Goal: Information Seeking & Learning: Learn about a topic

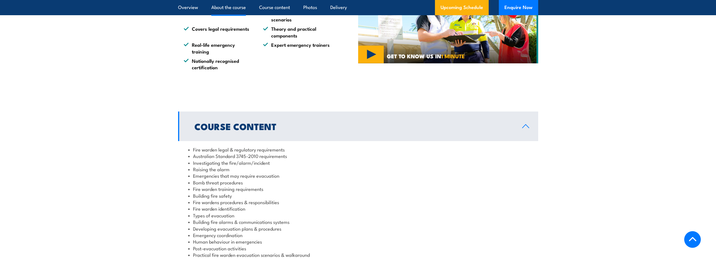
scroll to position [605, 0]
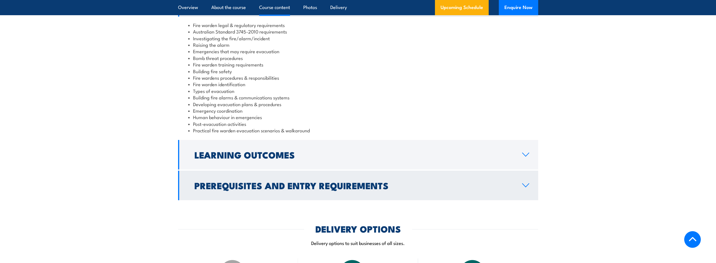
click at [340, 181] on h2 "Prerequisites and Entry Requirements" at bounding box center [353, 185] width 319 height 8
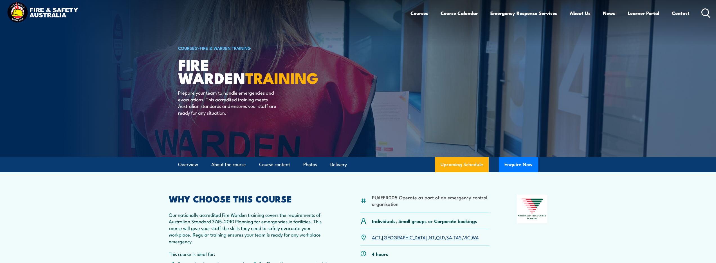
scroll to position [10, 0]
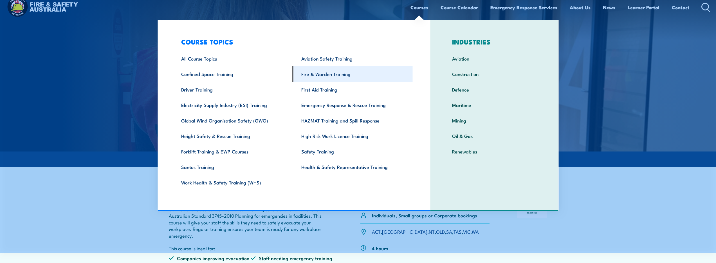
click at [342, 73] on link "Fire & Warden Training" at bounding box center [352, 73] width 120 height 15
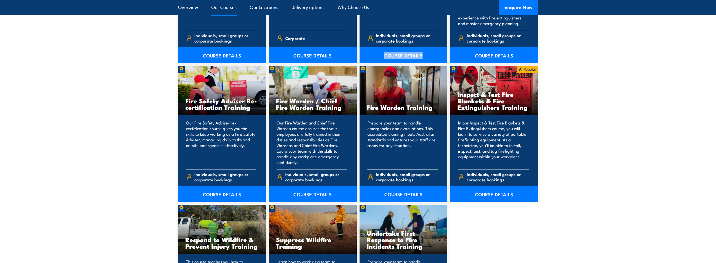
scroll to position [711, 0]
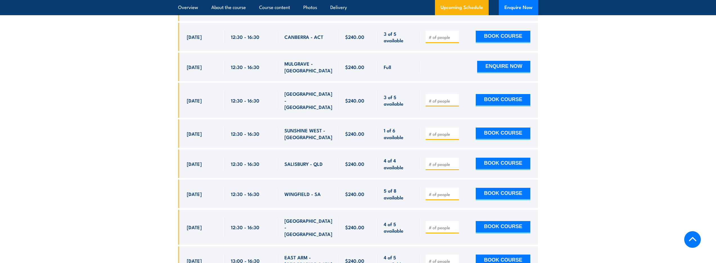
scroll to position [1115, 0]
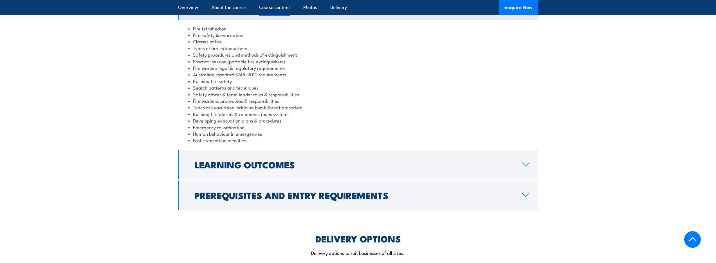
scroll to position [507, 0]
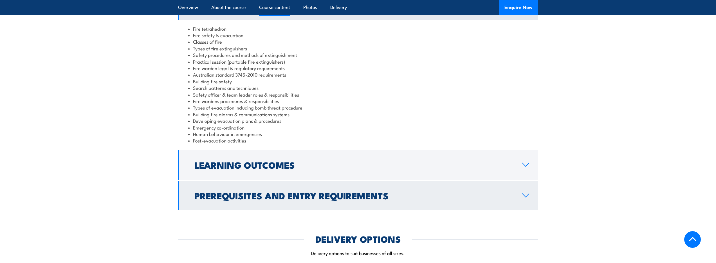
click at [406, 191] on h2 "Prerequisites and Entry Requirements" at bounding box center [353, 195] width 319 height 8
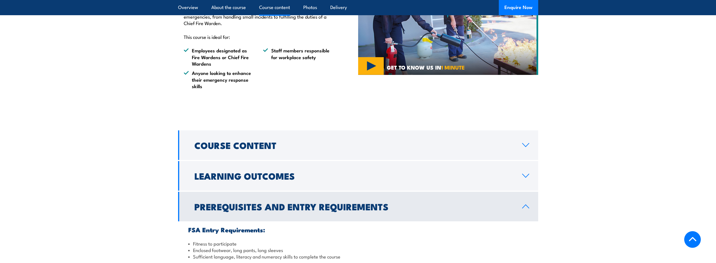
scroll to position [367, 0]
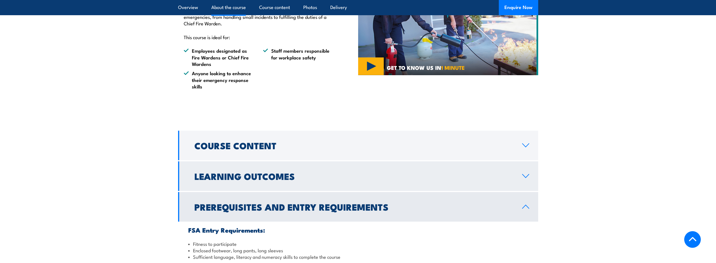
click at [399, 172] on h2 "Learning Outcomes" at bounding box center [353, 176] width 319 height 8
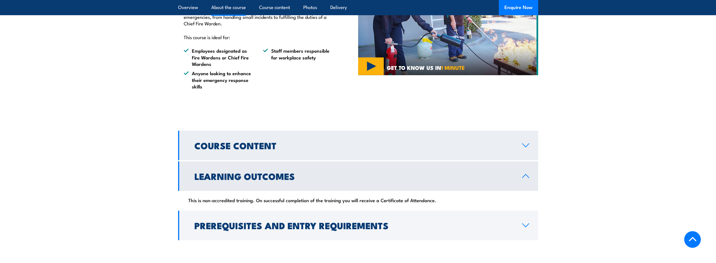
click at [403, 141] on h2 "Course Content" at bounding box center [353, 145] width 319 height 8
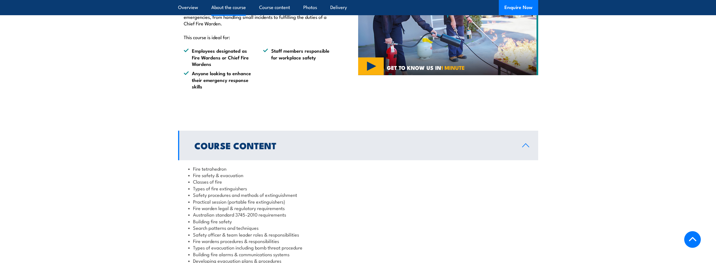
click at [403, 141] on h2 "Course Content" at bounding box center [353, 145] width 319 height 8
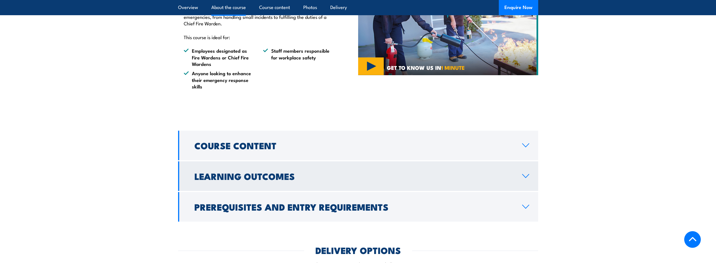
click at [392, 172] on h2 "Learning Outcomes" at bounding box center [353, 176] width 319 height 8
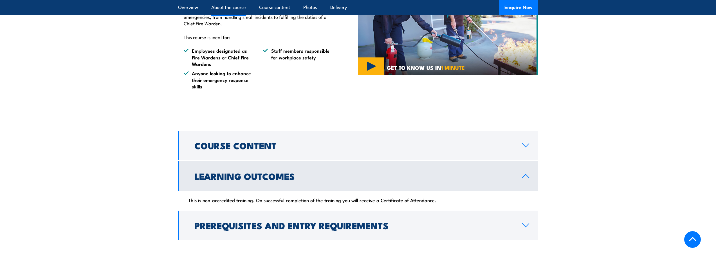
click at [392, 172] on h2 "Learning Outcomes" at bounding box center [353, 176] width 319 height 8
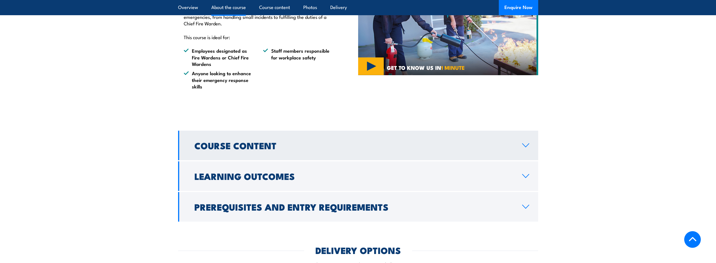
click at [366, 141] on h2 "Course Content" at bounding box center [353, 145] width 319 height 8
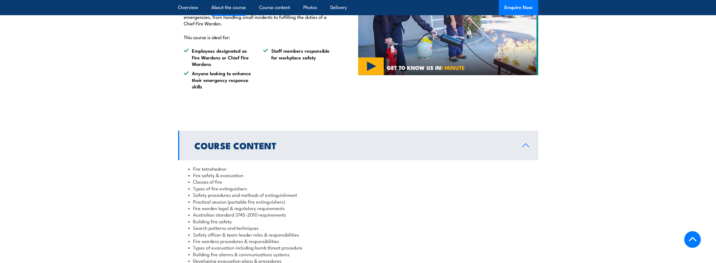
click at [366, 141] on h2 "Course Content" at bounding box center [353, 145] width 319 height 8
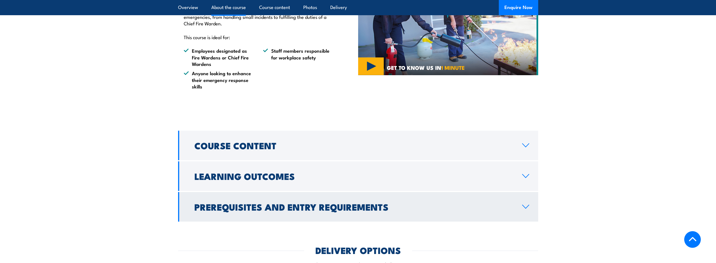
click at [343, 202] on h2 "Prerequisites and Entry Requirements" at bounding box center [353, 206] width 319 height 8
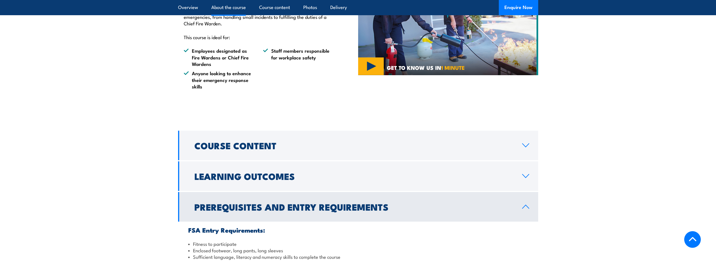
click at [343, 202] on h2 "Prerequisites and Entry Requirements" at bounding box center [353, 206] width 319 height 8
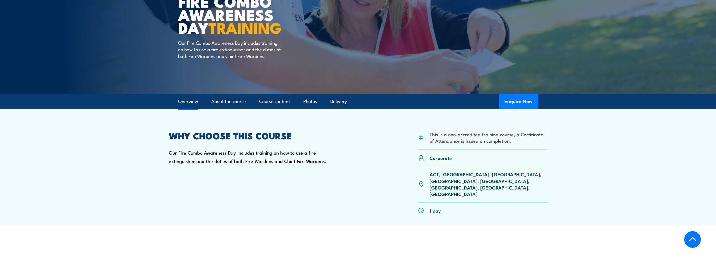
scroll to position [19, 0]
